Goal: Register for event/course

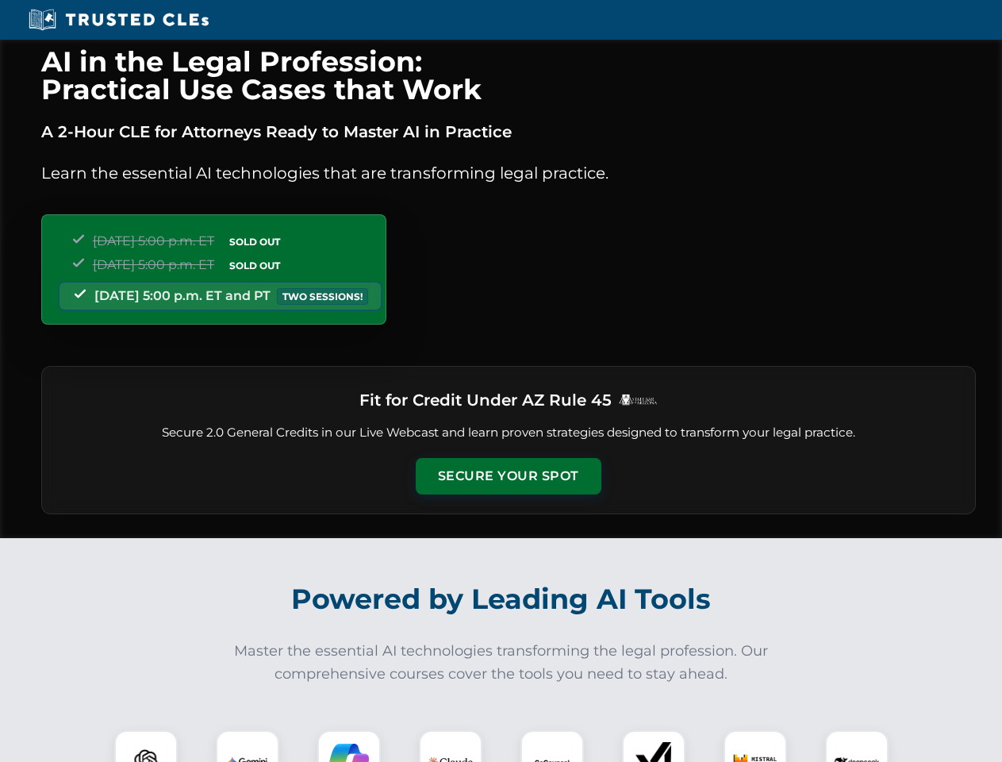
click at [508, 476] on button "Secure Your Spot" at bounding box center [509, 476] width 186 height 37
click at [146, 746] on img at bounding box center [146, 762] width 46 height 46
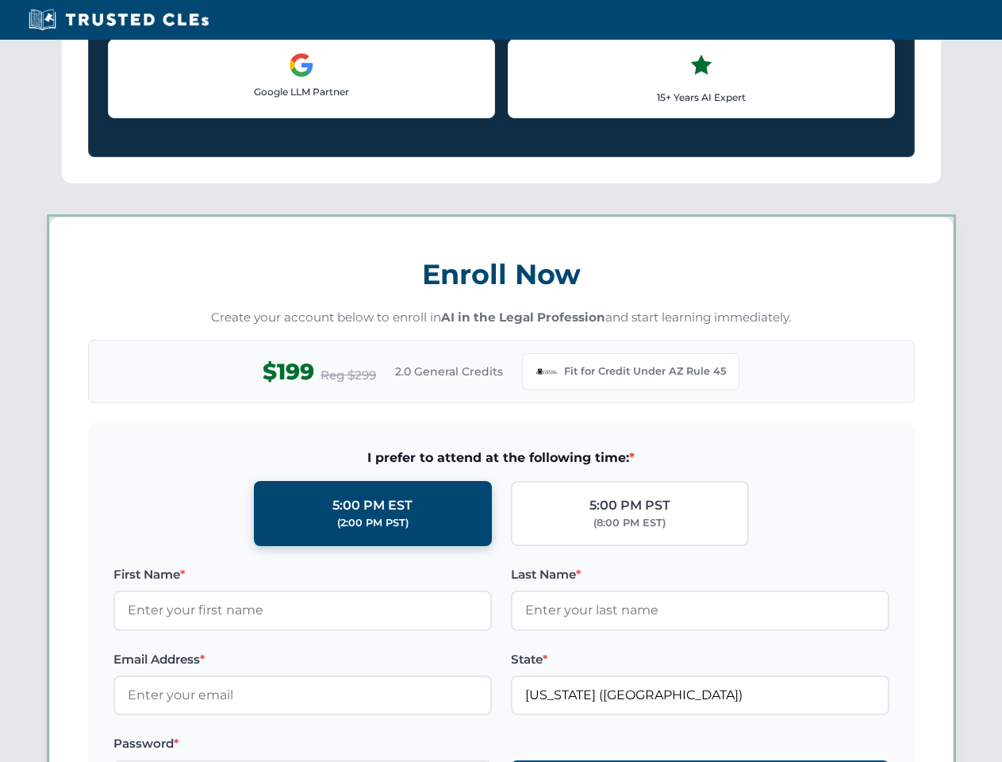
click at [349, 746] on label "Password *" at bounding box center [302, 743] width 379 height 19
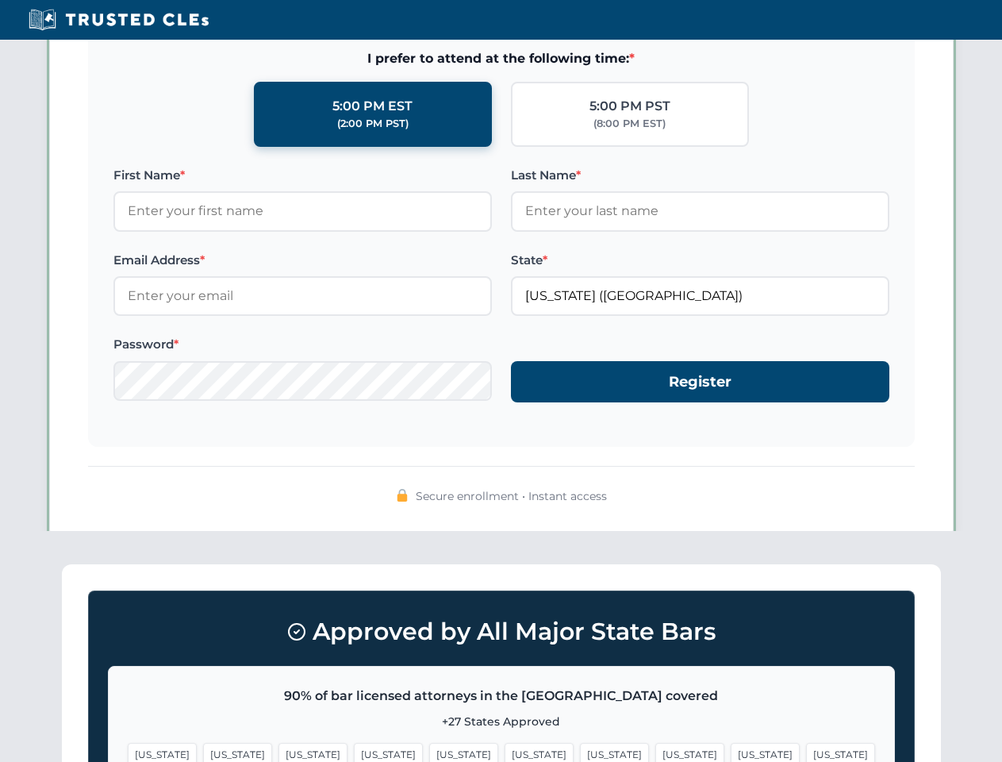
click at [731, 746] on span "[US_STATE]" at bounding box center [765, 754] width 69 height 23
